Goal: Information Seeking & Learning: Find specific fact

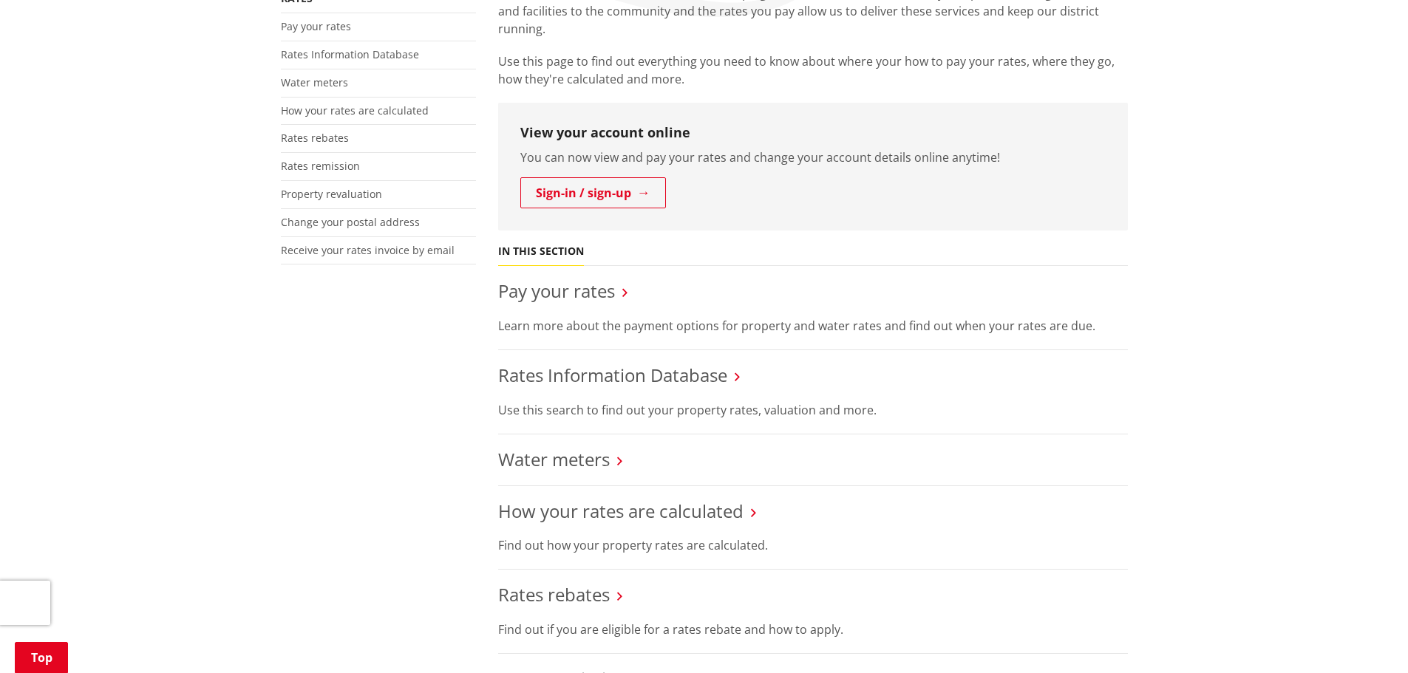
scroll to position [296, 0]
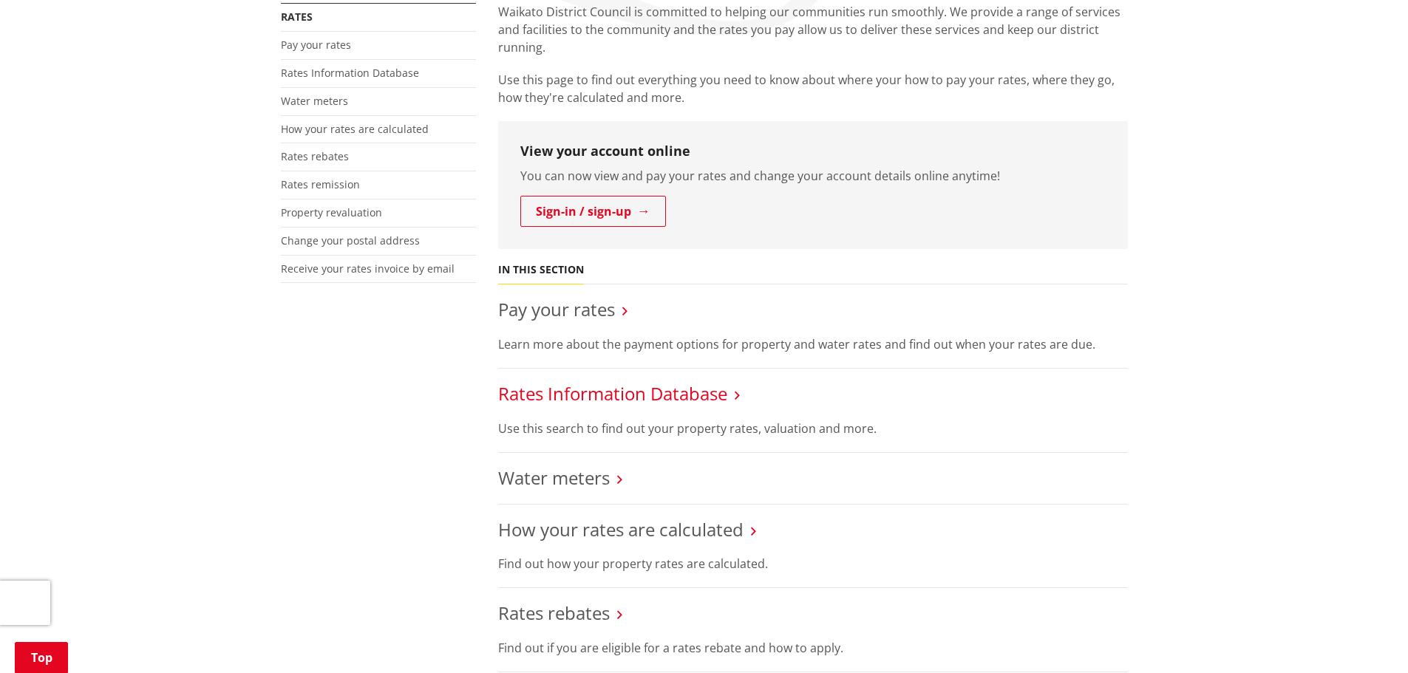
click at [573, 395] on link "Rates Information Database" at bounding box center [612, 393] width 229 height 24
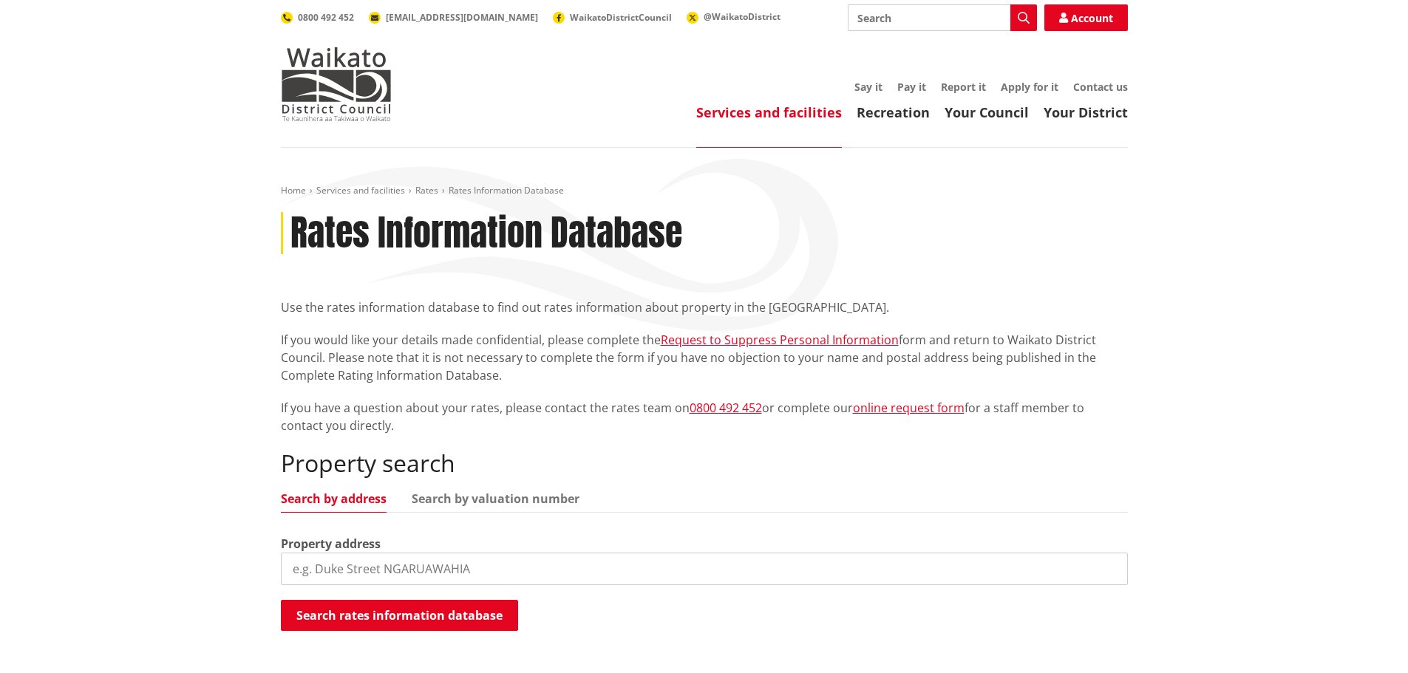
click at [410, 575] on input "search" at bounding box center [704, 569] width 847 height 33
click at [368, 618] on button "Search rates information database" at bounding box center [399, 615] width 237 height 31
click at [344, 571] on input "23 pourerwa" at bounding box center [704, 569] width 847 height 33
click at [350, 573] on input "23 pourerwa" at bounding box center [704, 569] width 847 height 33
type input "23 pourewa"
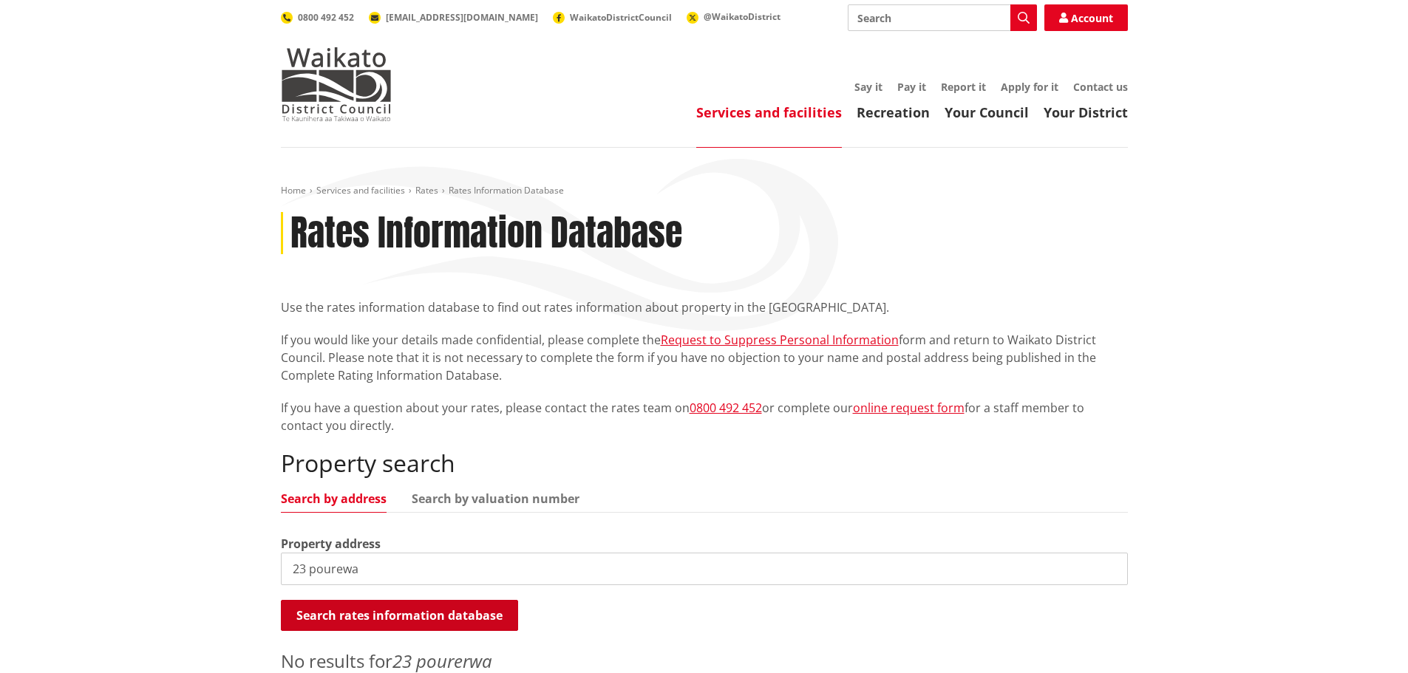
click at [396, 613] on button "Search rates information database" at bounding box center [399, 615] width 237 height 31
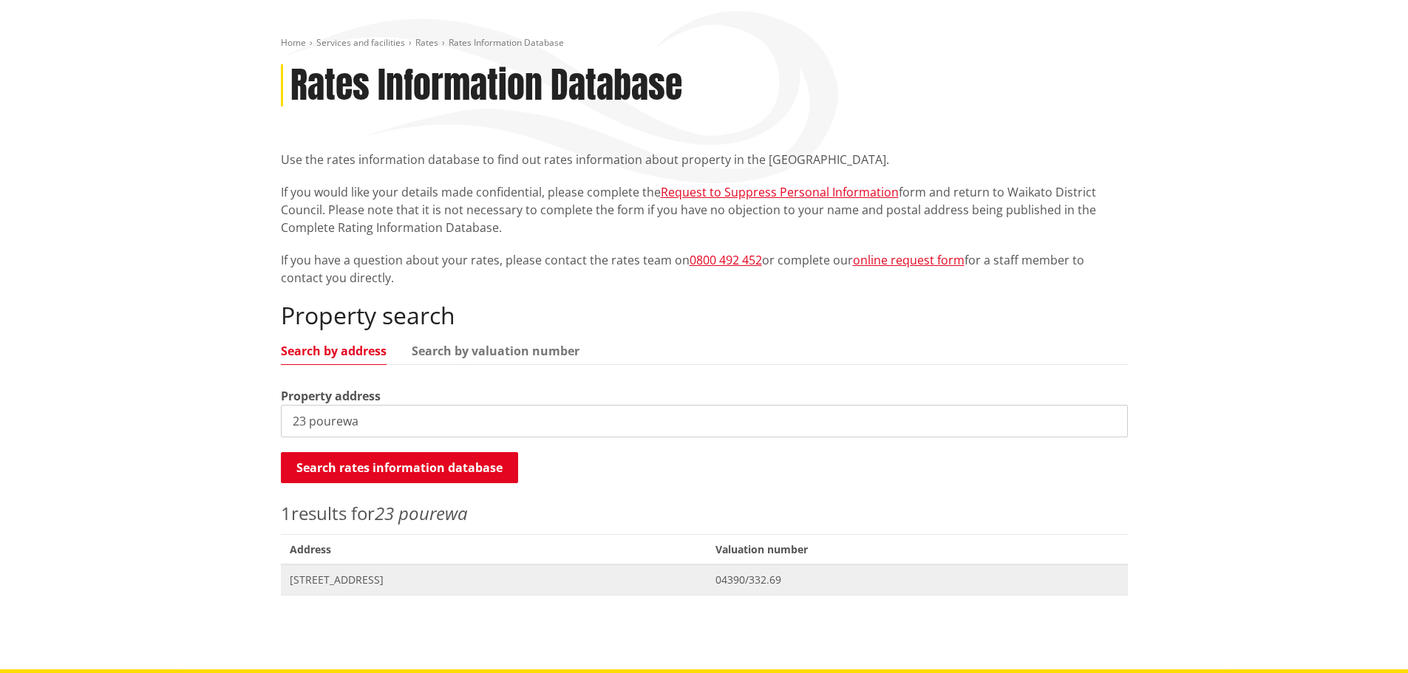
click at [406, 583] on span "[STREET_ADDRESS]" at bounding box center [494, 580] width 409 height 15
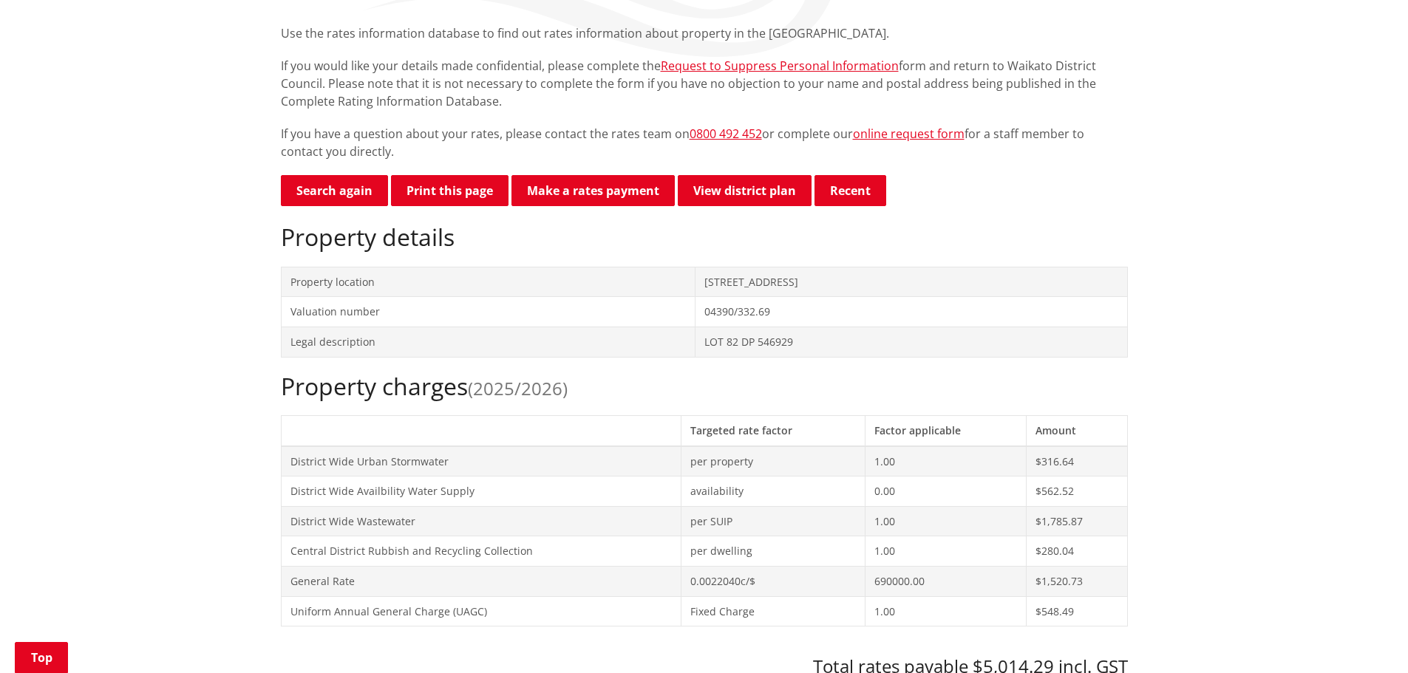
scroll to position [370, 0]
